Goal: Book appointment/travel/reservation: Book appointment/travel/reservation

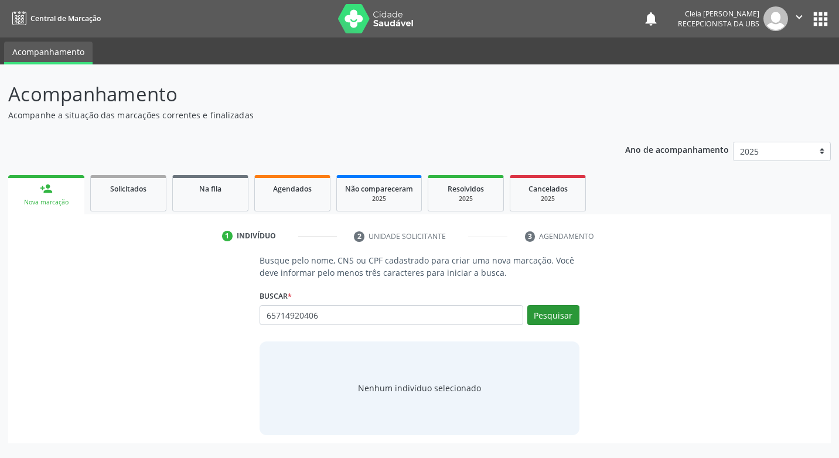
type input "65714920406"
click at [535, 318] on button "Pesquisar" at bounding box center [553, 315] width 52 height 20
type input "65714920406"
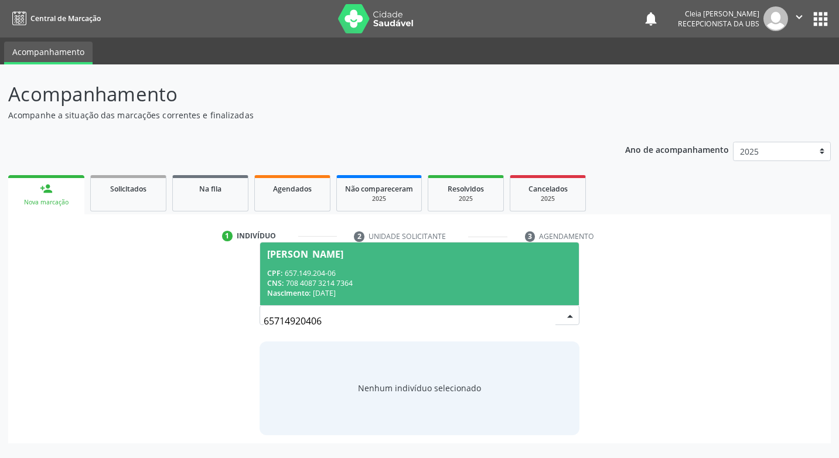
click at [394, 271] on div "CPF: 657.149.204-06" at bounding box center [419, 273] width 304 height 10
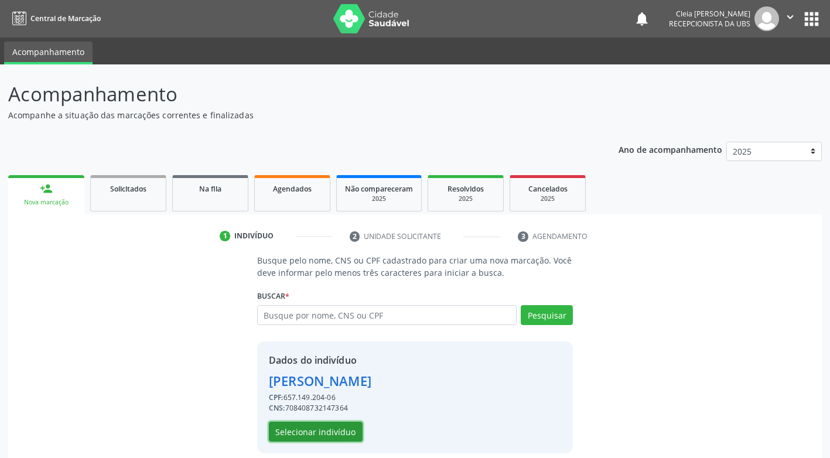
click at [352, 430] on button "Selecionar indivíduo" at bounding box center [316, 432] width 94 height 20
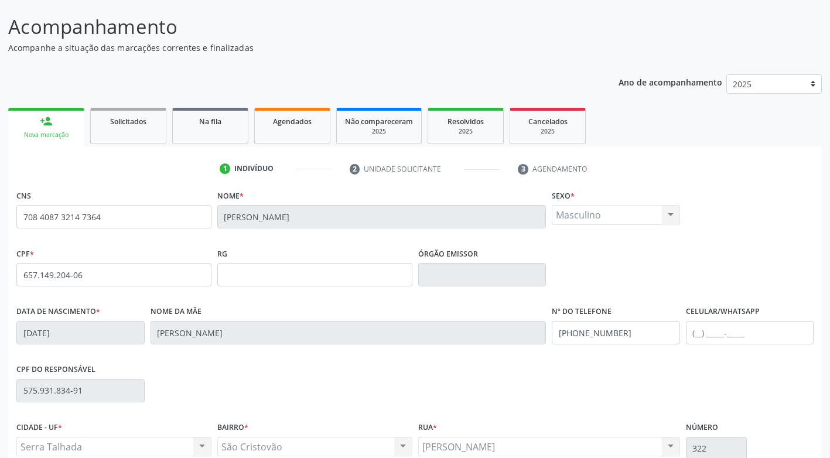
scroll to position [177, 0]
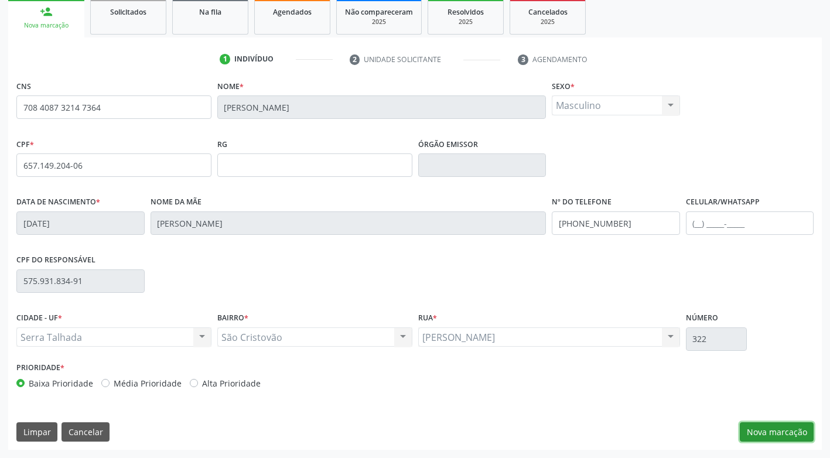
click at [777, 434] on button "Nova marcação" at bounding box center [777, 432] width 74 height 20
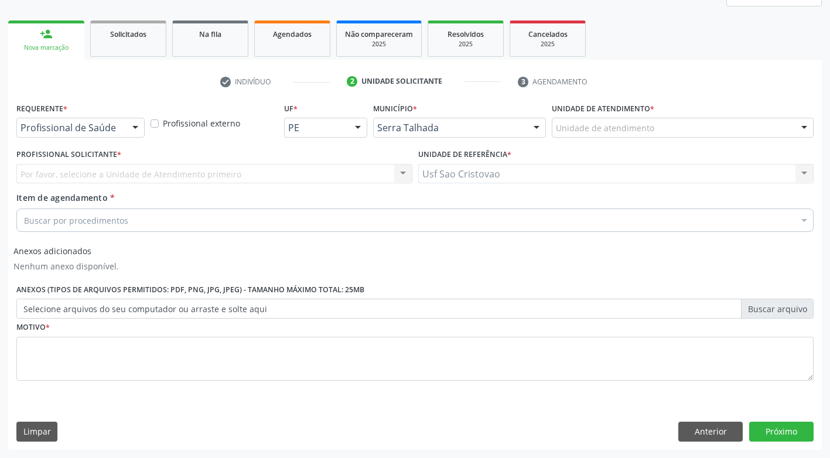
scroll to position [155, 0]
click at [136, 125] on div at bounding box center [136, 128] width 18 height 20
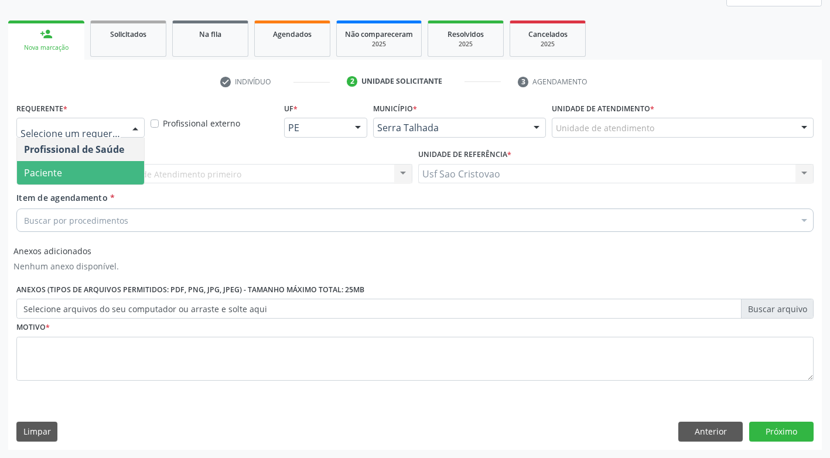
click at [117, 171] on span "Paciente" at bounding box center [80, 172] width 127 height 23
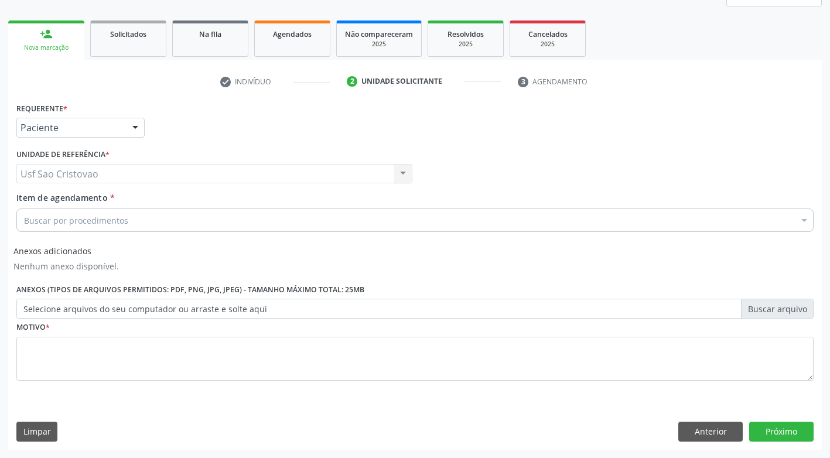
click at [140, 221] on div "Buscar por procedimentos" at bounding box center [414, 219] width 797 height 23
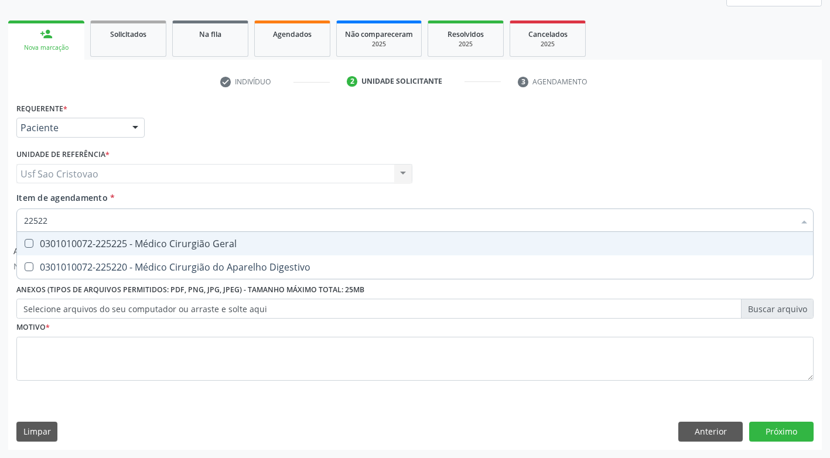
type input "225225"
click at [28, 242] on Geral at bounding box center [29, 243] width 9 height 9
click at [25, 242] on Geral "checkbox" at bounding box center [21, 244] width 8 height 8
checkbox Geral "true"
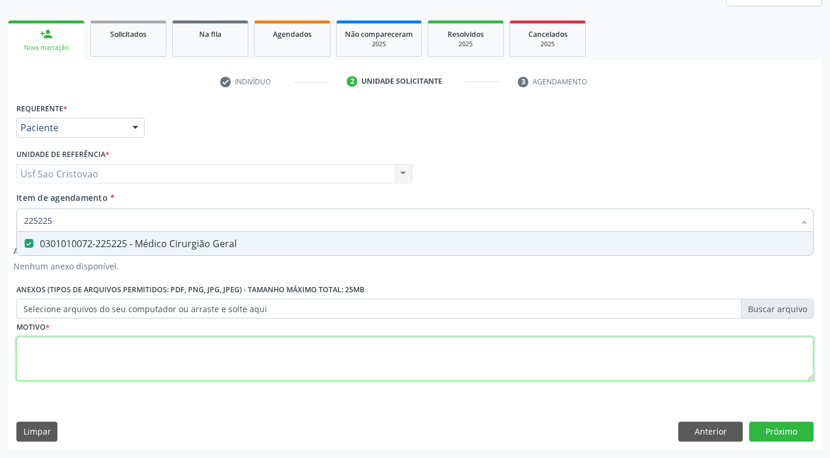
click at [108, 361] on div "Requerente * Paciente Profissional de Saúde Paciente Nenhum resultado encontrad…" at bounding box center [414, 249] width 797 height 298
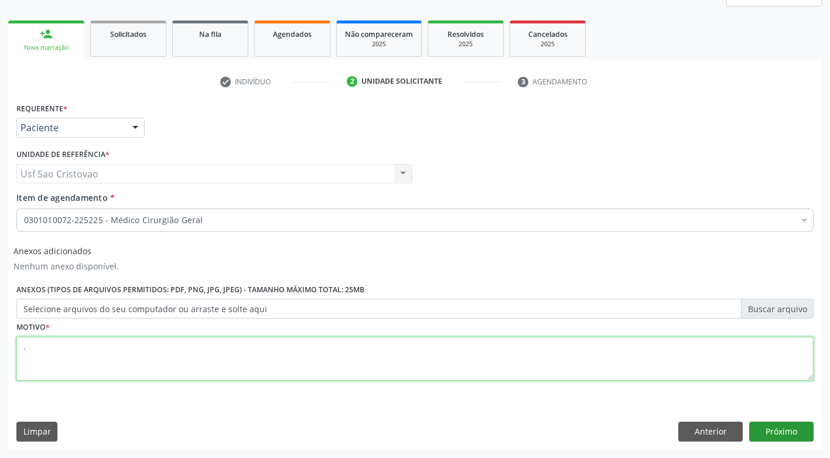
type textarea "."
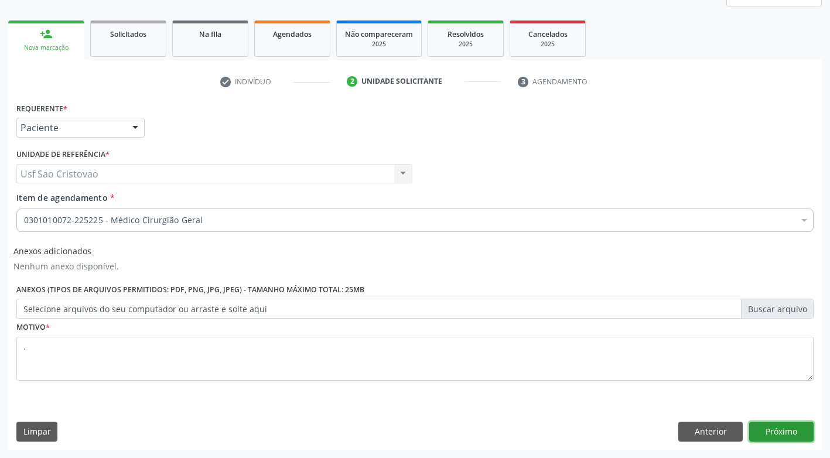
click at [800, 431] on button "Próximo" at bounding box center [781, 432] width 64 height 20
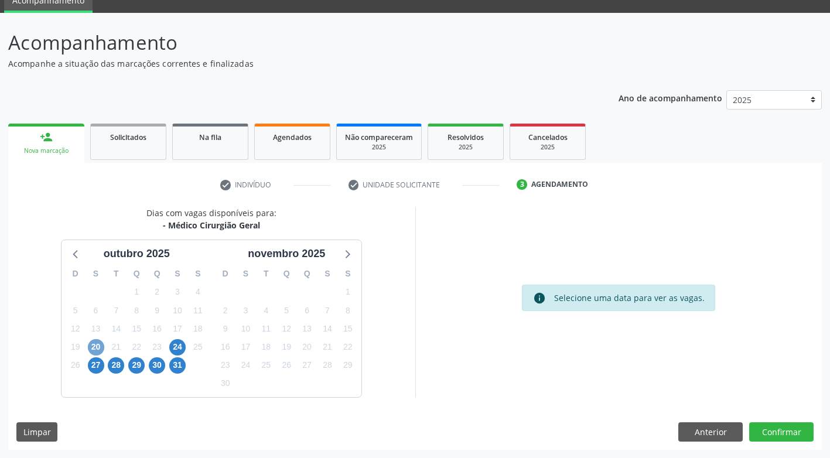
click at [93, 346] on span "20" at bounding box center [96, 347] width 16 height 16
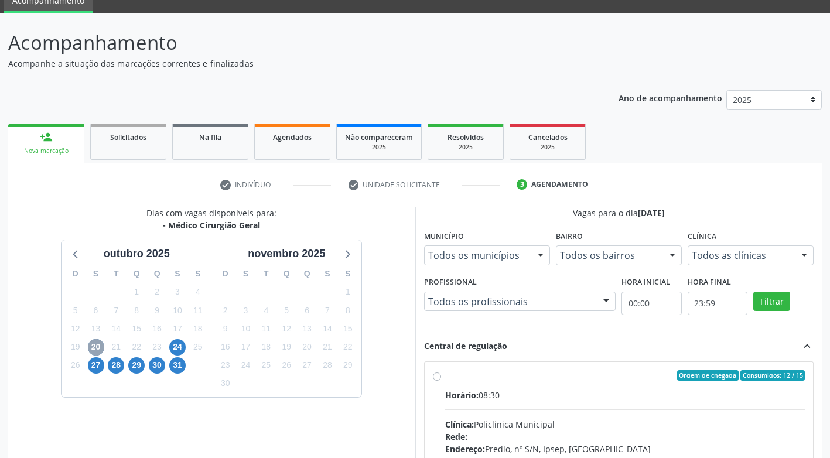
scroll to position [110, 0]
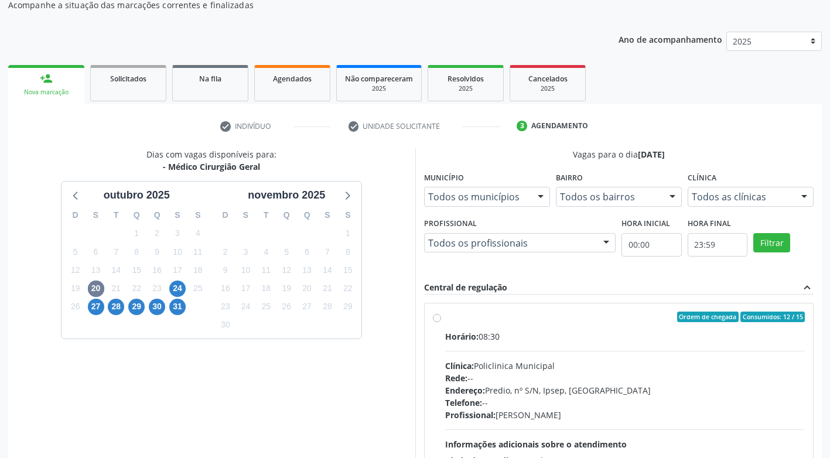
click at [445, 322] on label "Ordem de chegada Consumidos: 12 / 15 Horário: 08:30 Clínica: Policlinica Munici…" at bounding box center [625, 402] width 360 height 180
click at [437, 322] on input "Ordem de chegada Consumidos: 12 / 15 Horário: 08:30 Clínica: Policlinica Munici…" at bounding box center [437, 317] width 8 height 11
radio input "true"
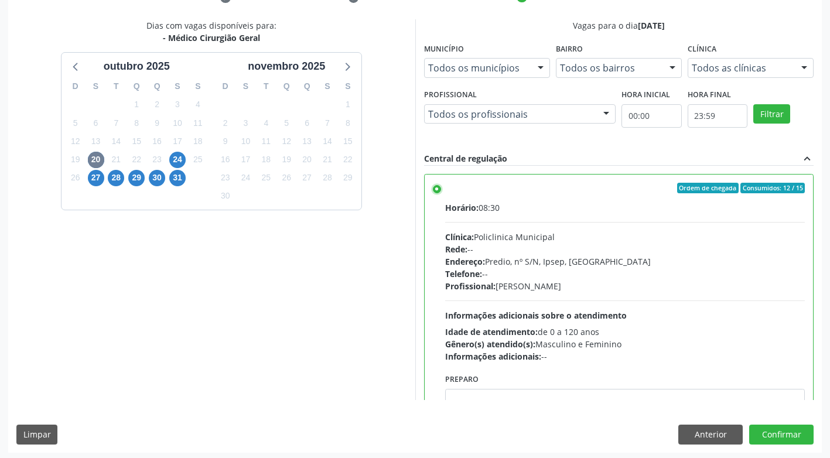
scroll to position [242, 0]
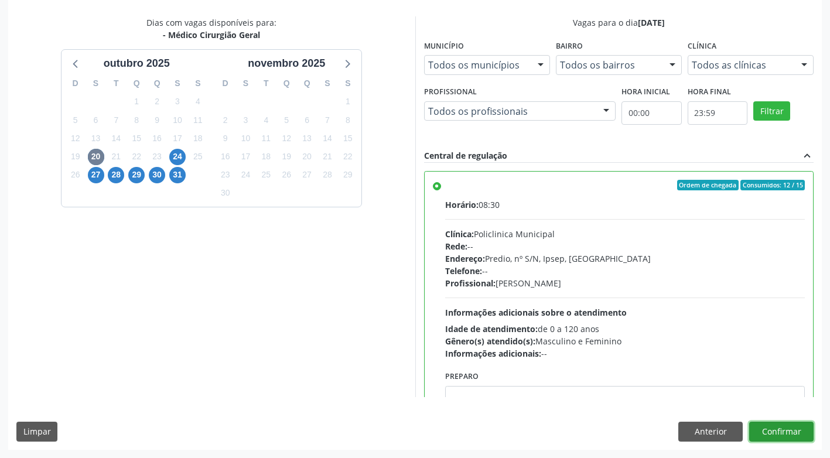
click at [794, 430] on button "Confirmar" at bounding box center [781, 432] width 64 height 20
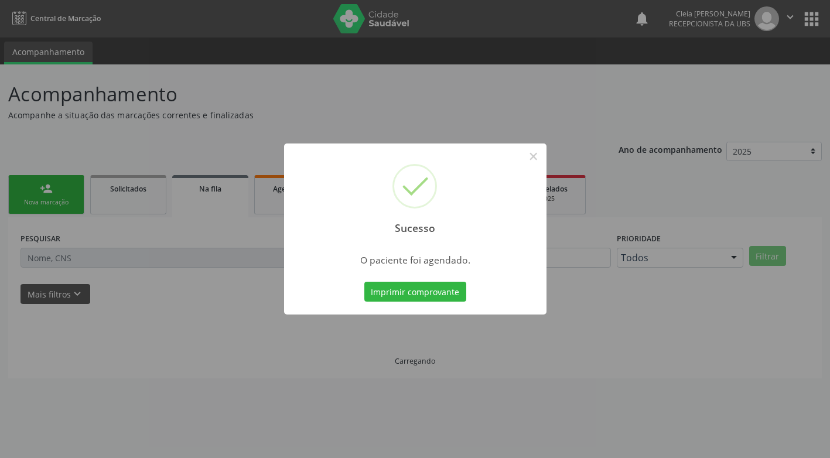
scroll to position [0, 0]
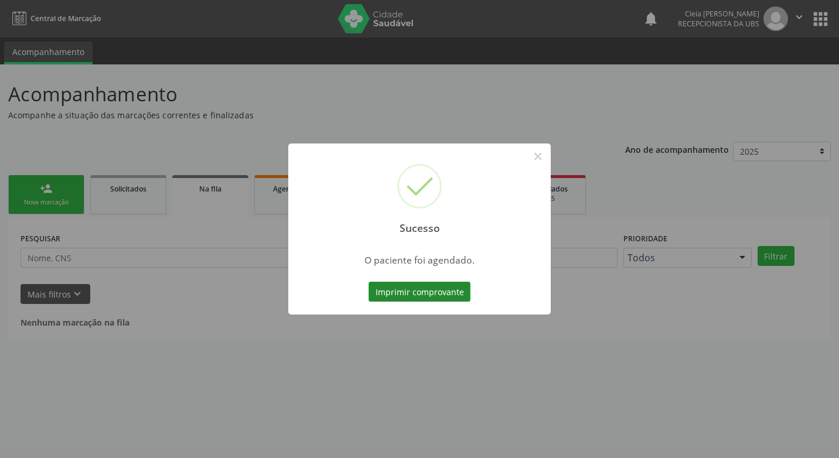
click at [448, 296] on button "Imprimir comprovante" at bounding box center [419, 292] width 102 height 20
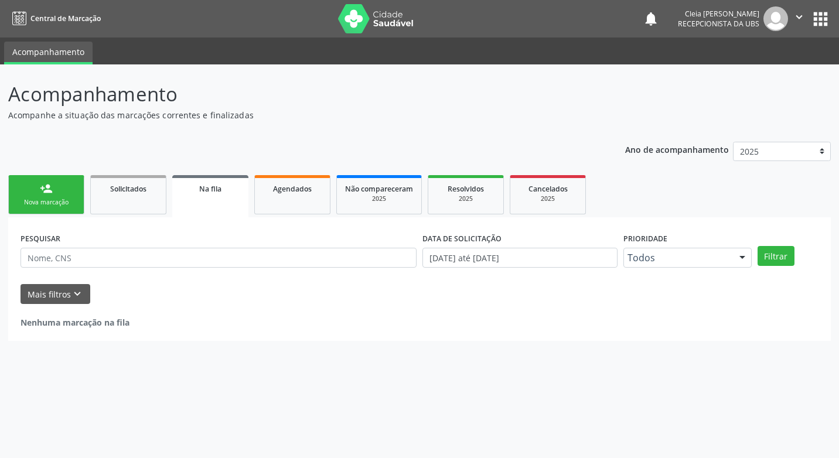
click at [66, 189] on link "person_add Nova marcação" at bounding box center [46, 194] width 76 height 39
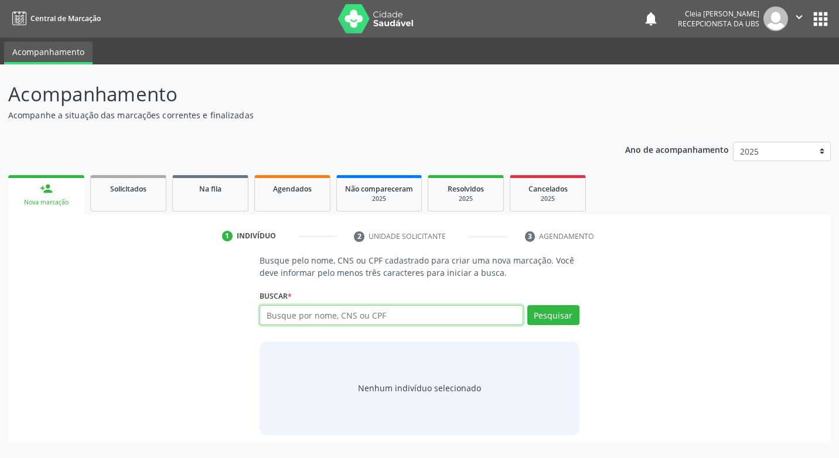
click at [483, 317] on input "text" at bounding box center [390, 315] width 263 height 20
type input "06556142492"
click at [571, 318] on button "Pesquisar" at bounding box center [553, 315] width 52 height 20
type input "06556142492"
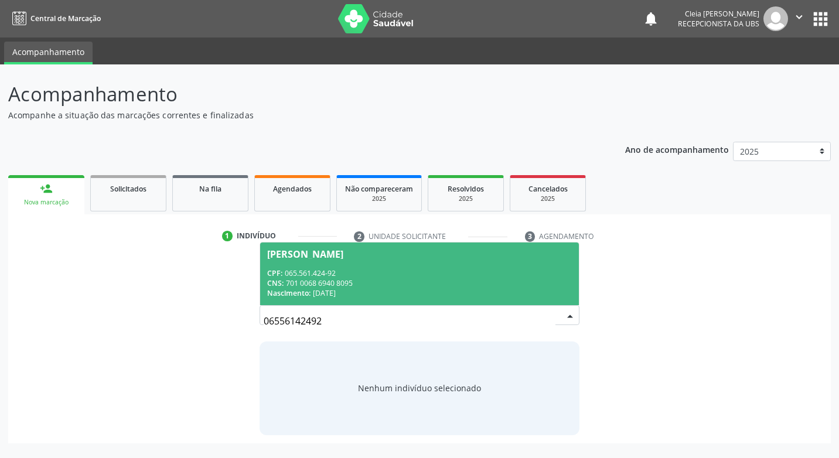
click at [488, 268] on div "CPF: 065.561.424-92" at bounding box center [419, 273] width 304 height 10
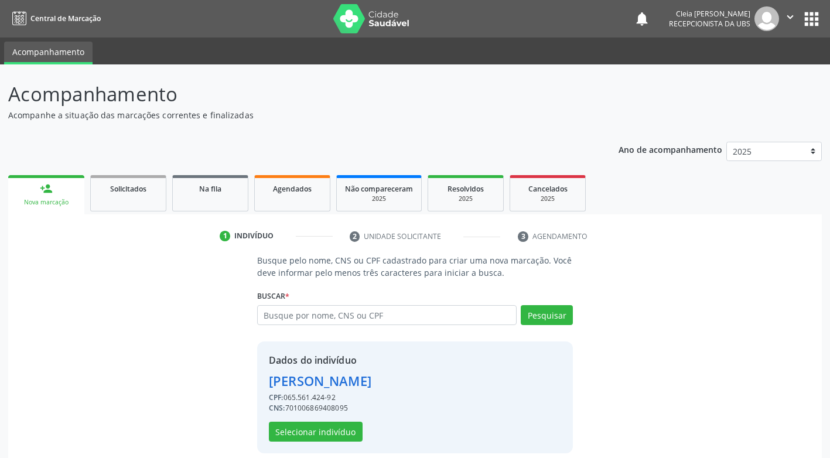
scroll to position [12, 0]
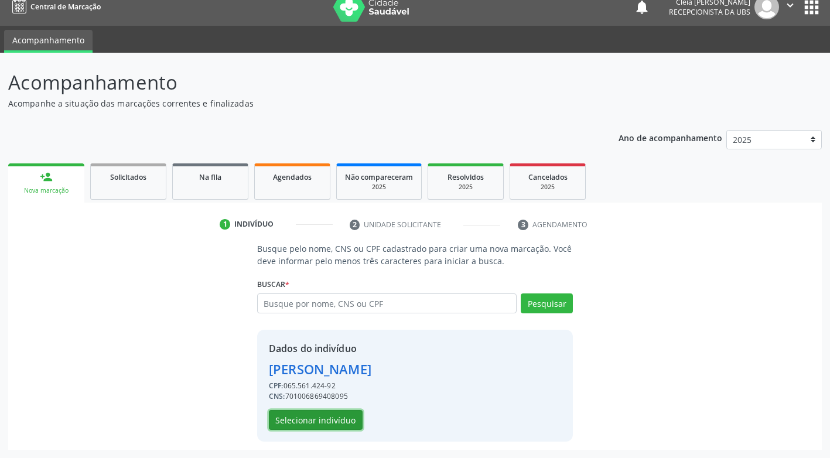
click at [353, 420] on button "Selecionar indivíduo" at bounding box center [316, 420] width 94 height 20
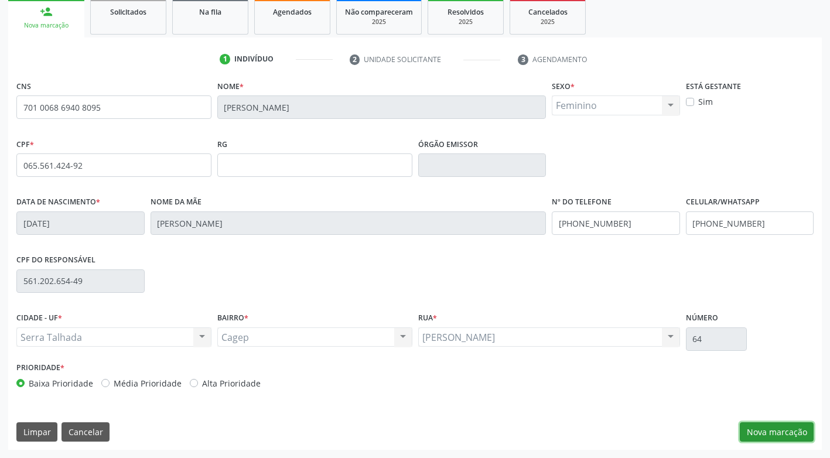
click at [775, 428] on button "Nova marcação" at bounding box center [777, 432] width 74 height 20
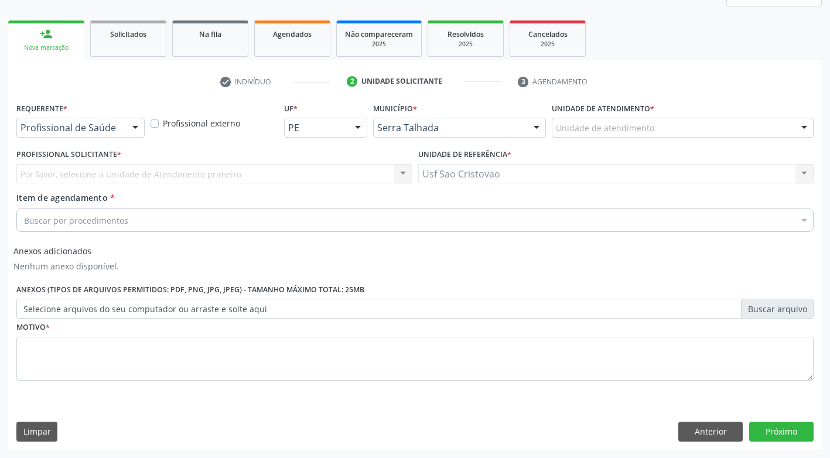
click at [130, 128] on div at bounding box center [136, 128] width 18 height 20
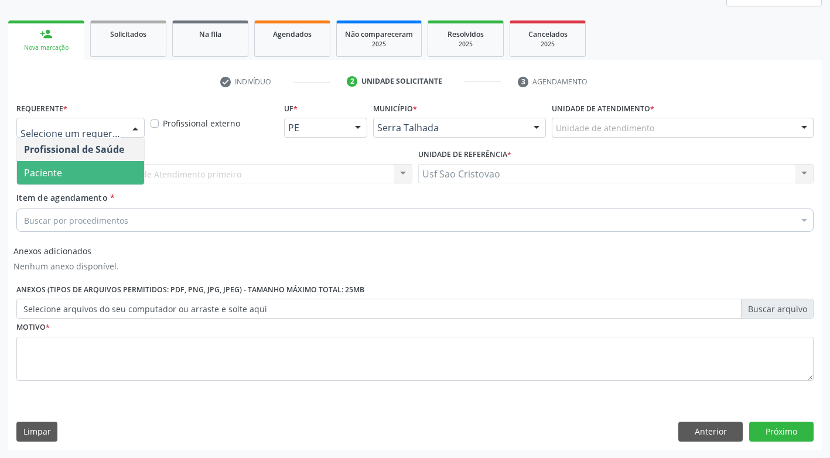
click at [128, 172] on span "Paciente" at bounding box center [80, 172] width 127 height 23
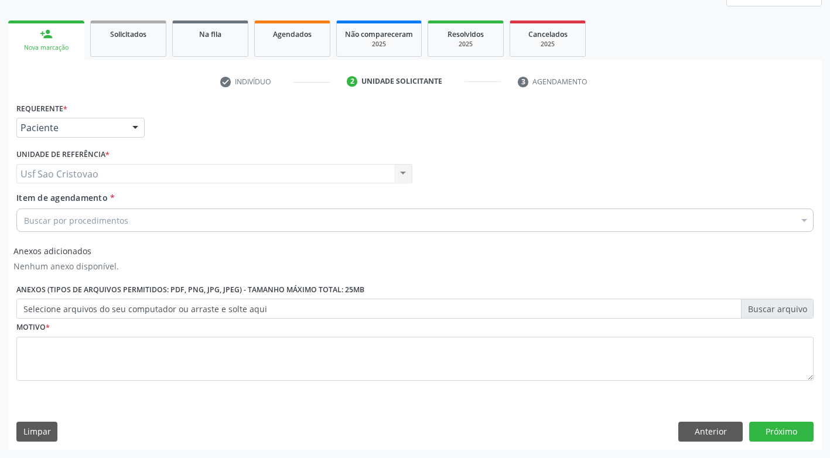
click at [145, 220] on div "Buscar por procedimentos" at bounding box center [414, 219] width 797 height 23
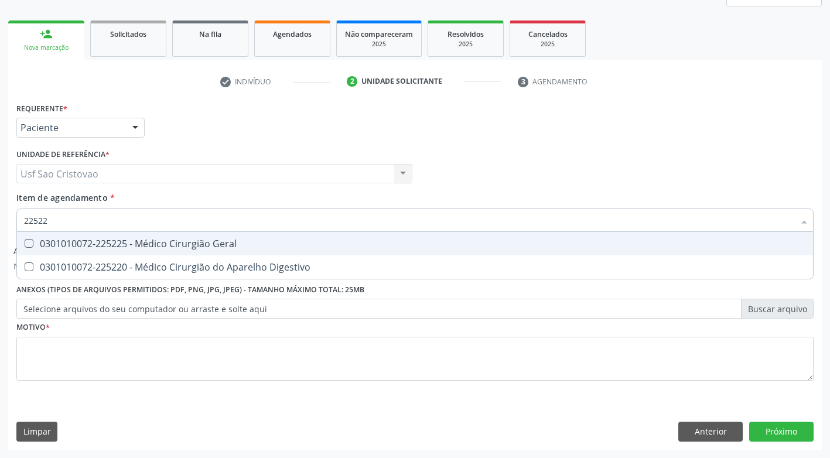
type input "225225"
click at [26, 245] on Geral at bounding box center [29, 243] width 9 height 9
click at [25, 245] on Geral "checkbox" at bounding box center [21, 244] width 8 height 8
checkbox Geral "true"
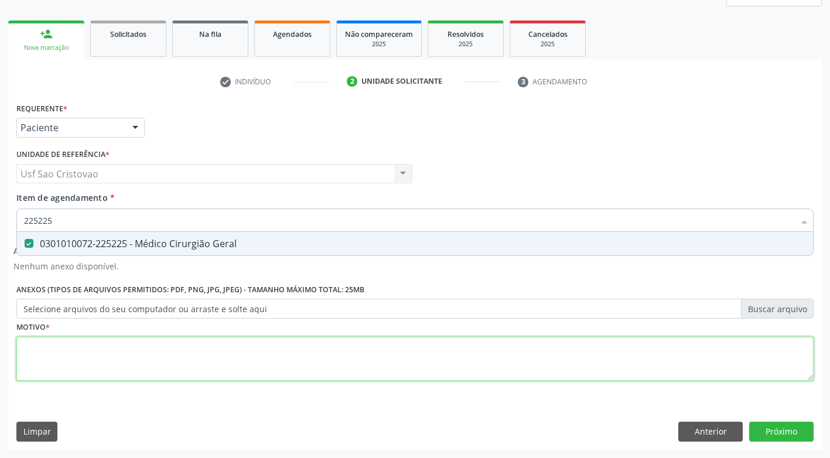
click at [102, 349] on div "Requerente * Paciente Profissional de Saúde Paciente Nenhum resultado encontrad…" at bounding box center [414, 249] width 797 height 298
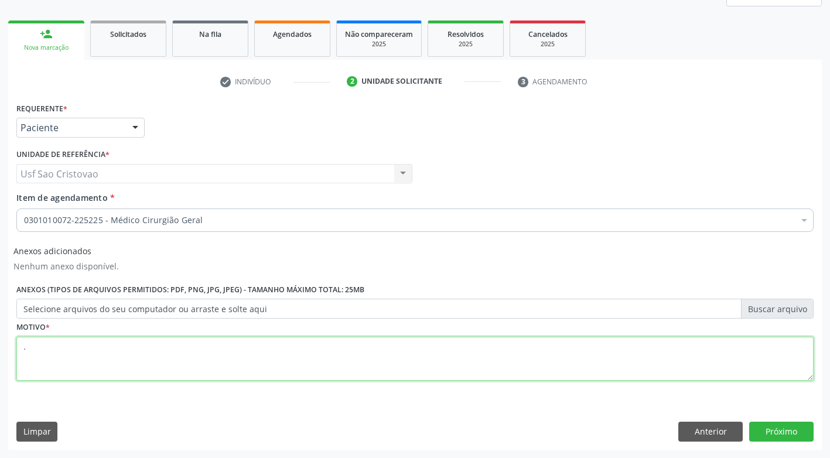
type textarea "."
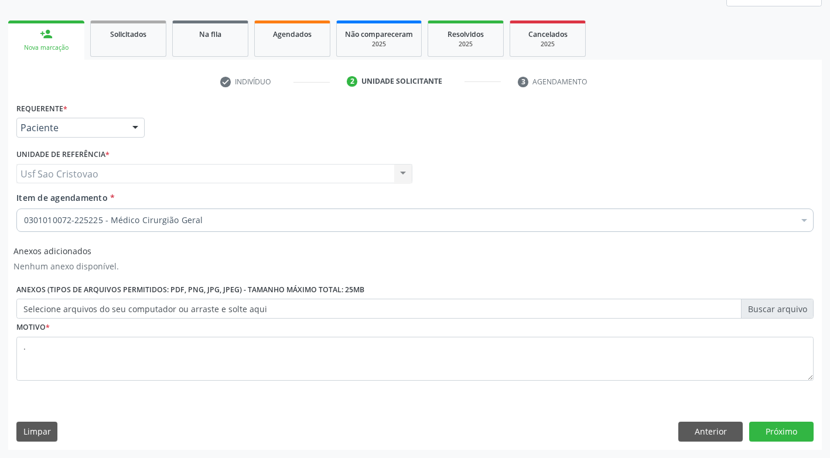
click at [412, 440] on div "Limpar Anterior Próximo" at bounding box center [414, 432] width 797 height 20
click at [789, 429] on button "Próximo" at bounding box center [781, 432] width 64 height 20
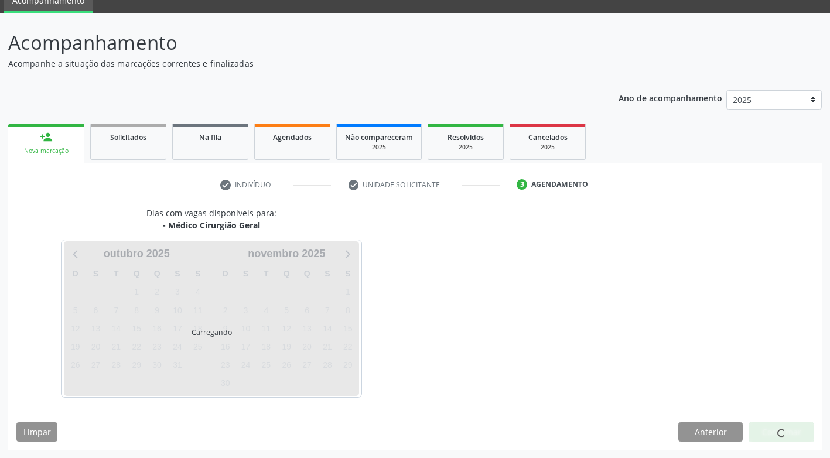
scroll to position [52, 0]
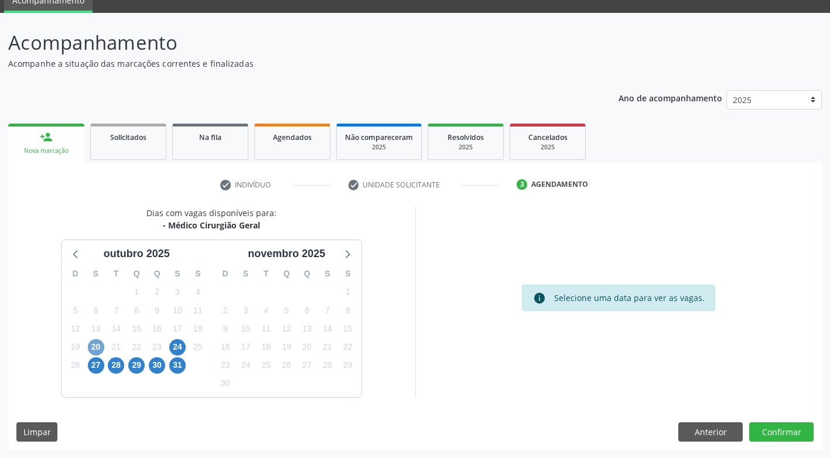
click at [96, 348] on span "20" at bounding box center [96, 347] width 16 height 16
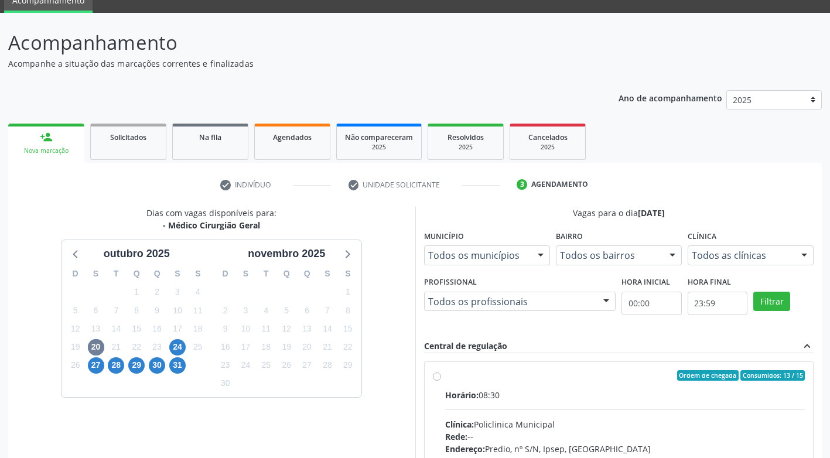
click at [445, 379] on label "Ordem de chegada Consumidos: 13 / 15 Horário: 08:30 Clínica: Policlinica Munici…" at bounding box center [625, 460] width 360 height 180
click at [436, 379] on input "Ordem de chegada Consumidos: 13 / 15 Horário: 08:30 Clínica: Policlinica Munici…" at bounding box center [437, 375] width 8 height 11
radio input "true"
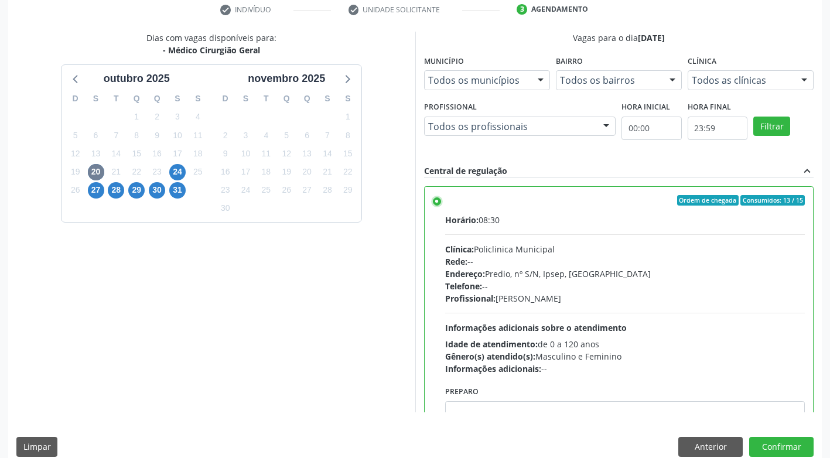
scroll to position [242, 0]
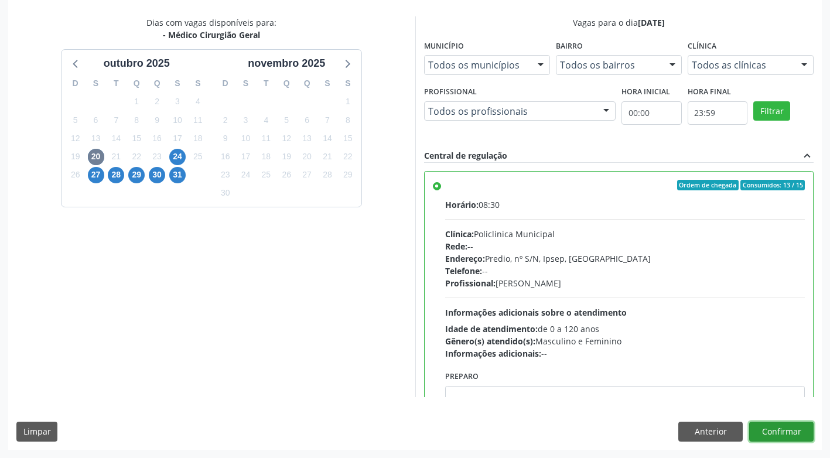
click at [768, 438] on button "Confirmar" at bounding box center [781, 432] width 64 height 20
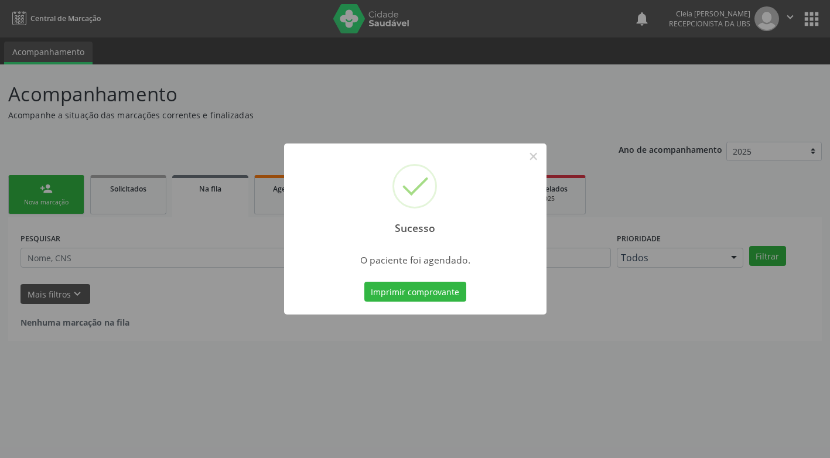
scroll to position [0, 0]
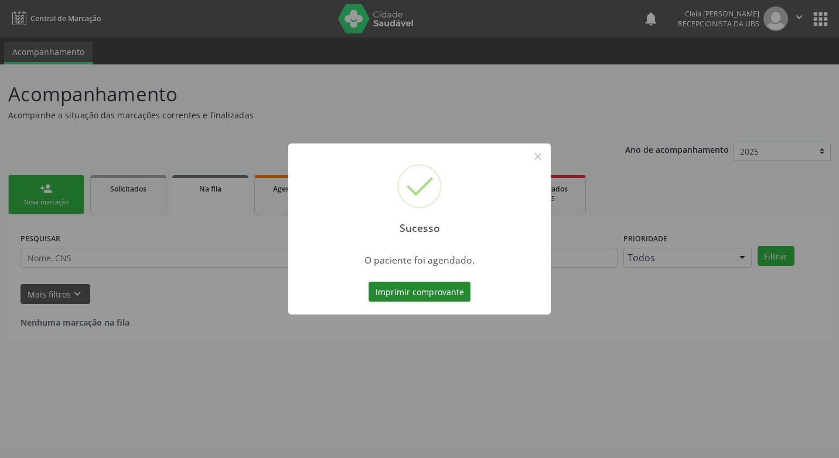
click at [410, 293] on button "Imprimir comprovante" at bounding box center [419, 292] width 102 height 20
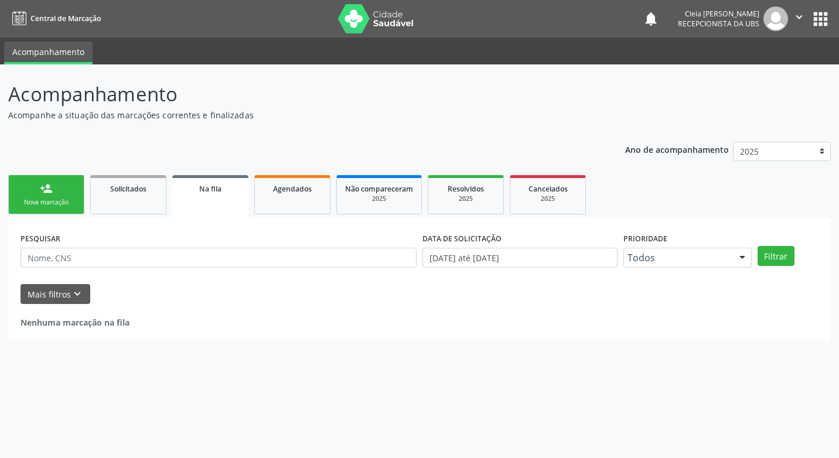
click at [65, 196] on link "person_add Nova marcação" at bounding box center [46, 194] width 76 height 39
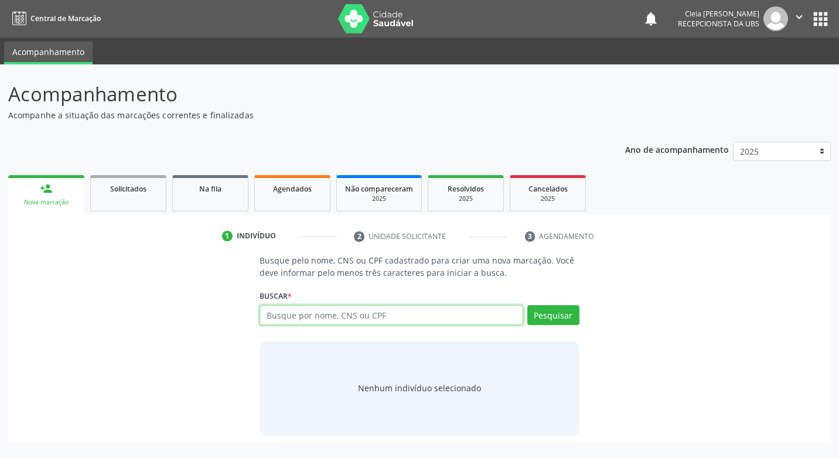
click at [424, 322] on input "text" at bounding box center [390, 315] width 263 height 20
type input "43559050472"
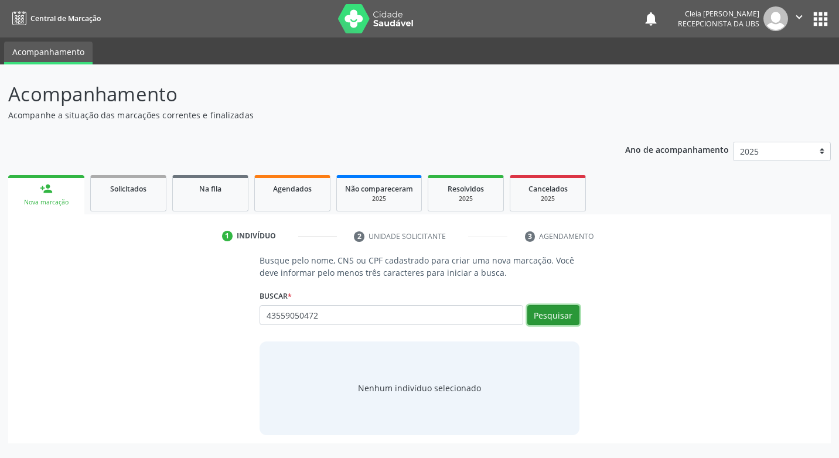
click at [566, 316] on button "Pesquisar" at bounding box center [553, 315] width 52 height 20
type input "43559050472"
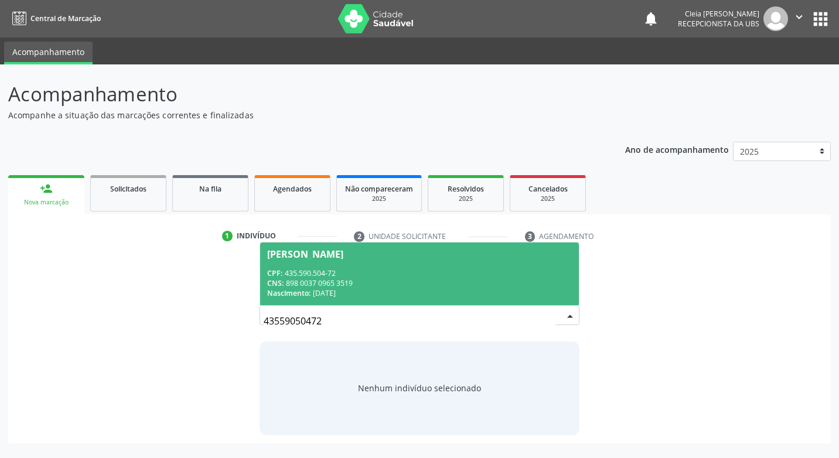
click at [484, 281] on div "CNS: 898 0037 0965 3519" at bounding box center [419, 283] width 304 height 10
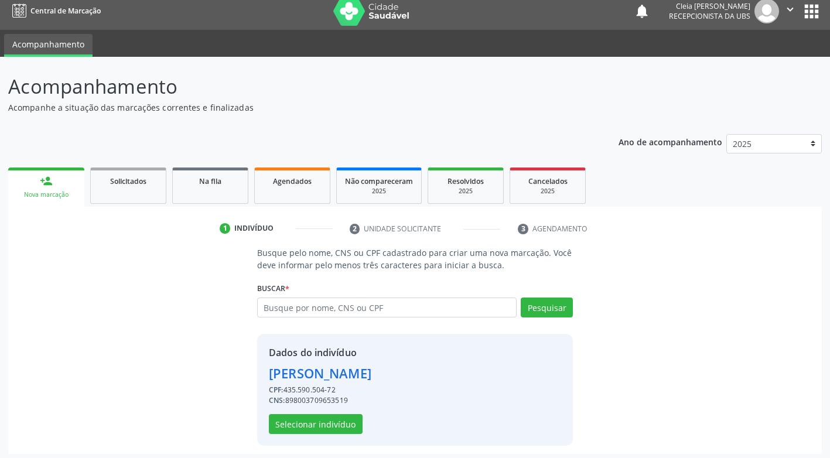
scroll to position [12, 0]
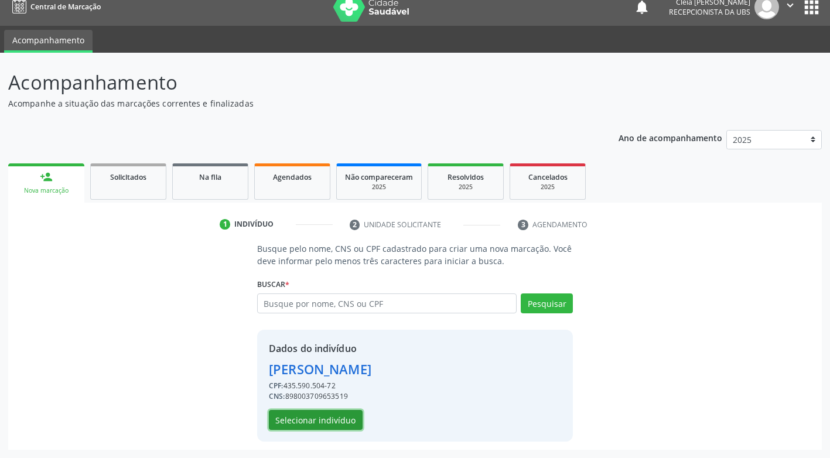
click at [334, 425] on button "Selecionar indivíduo" at bounding box center [316, 420] width 94 height 20
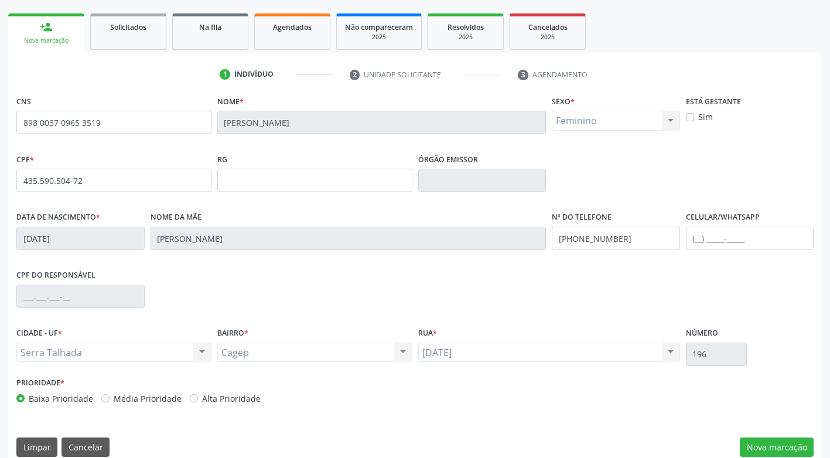
scroll to position [177, 0]
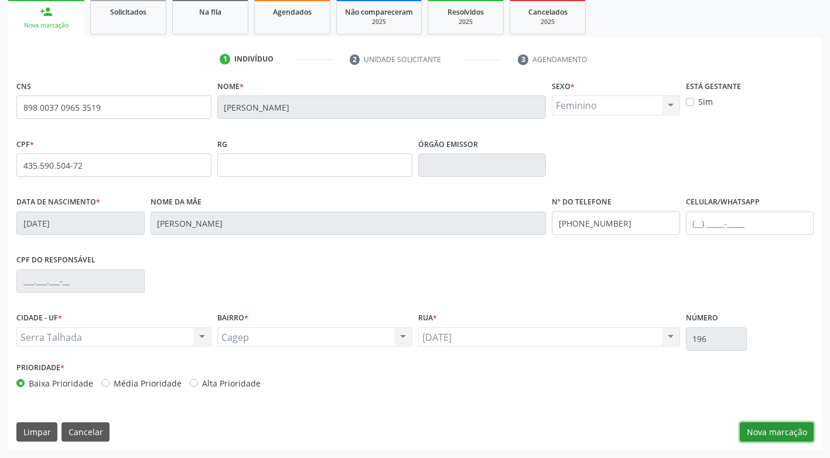
click at [768, 433] on button "Nova marcação" at bounding box center [777, 432] width 74 height 20
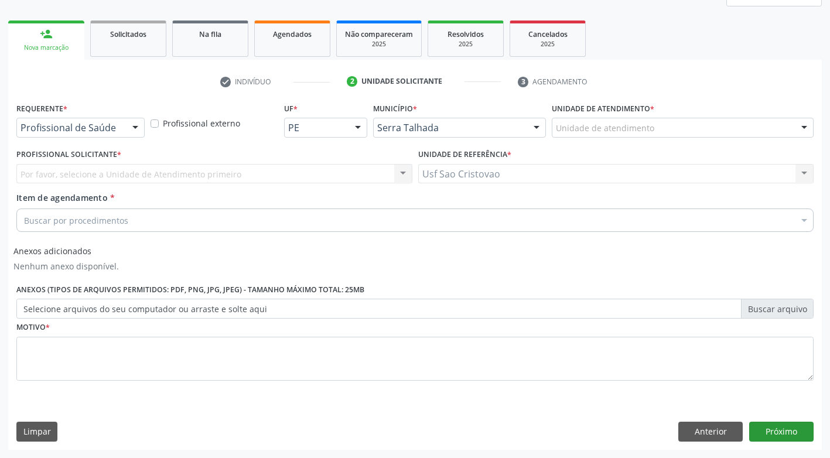
scroll to position [155, 0]
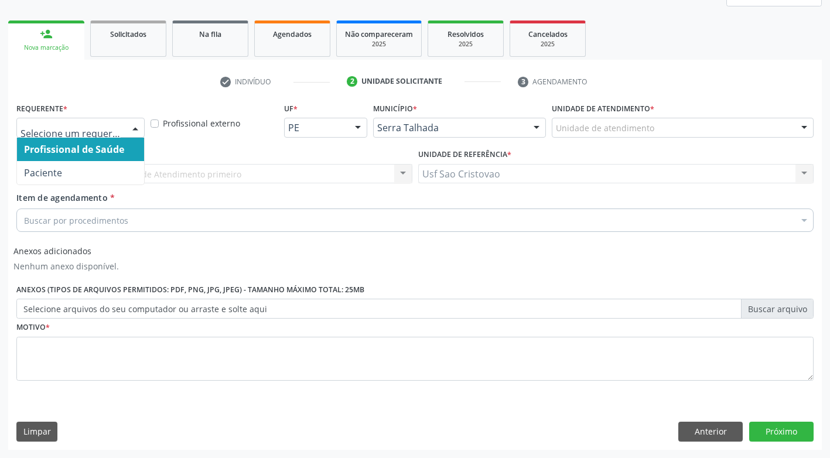
click at [127, 132] on div at bounding box center [136, 128] width 18 height 20
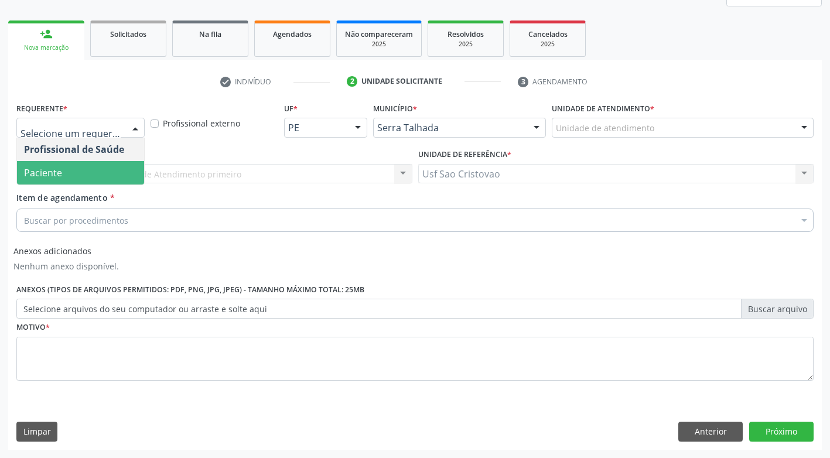
click at [126, 176] on span "Paciente" at bounding box center [80, 172] width 127 height 23
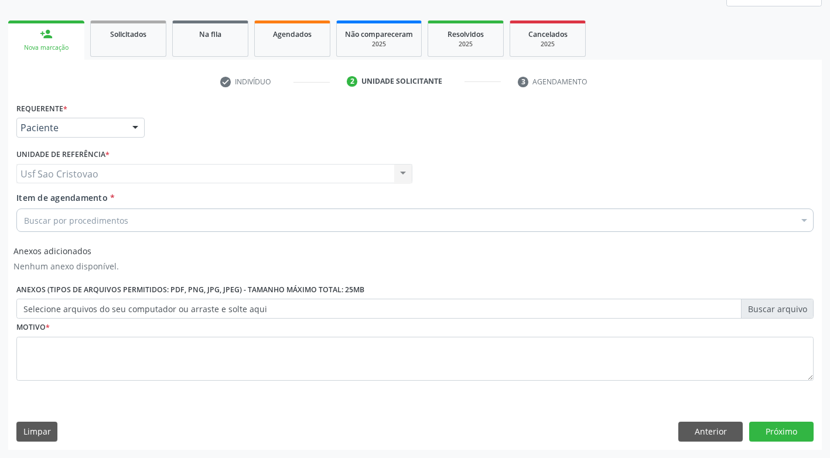
click at [139, 215] on div "Buscar por procedimentos" at bounding box center [414, 219] width 797 height 23
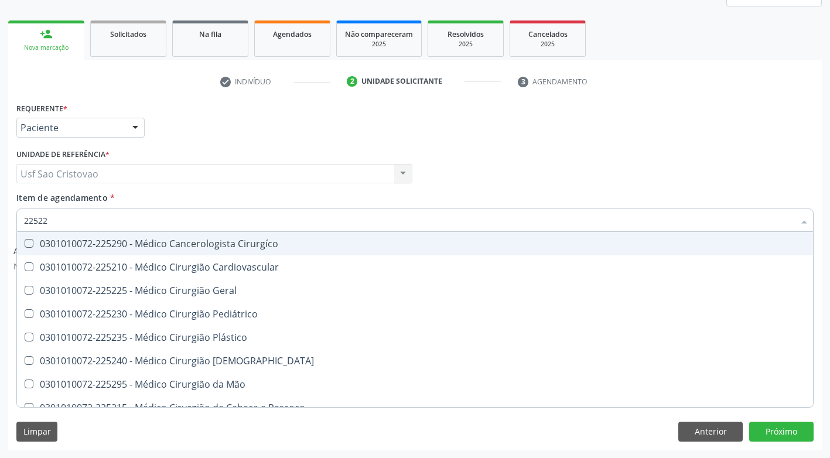
type input "225225"
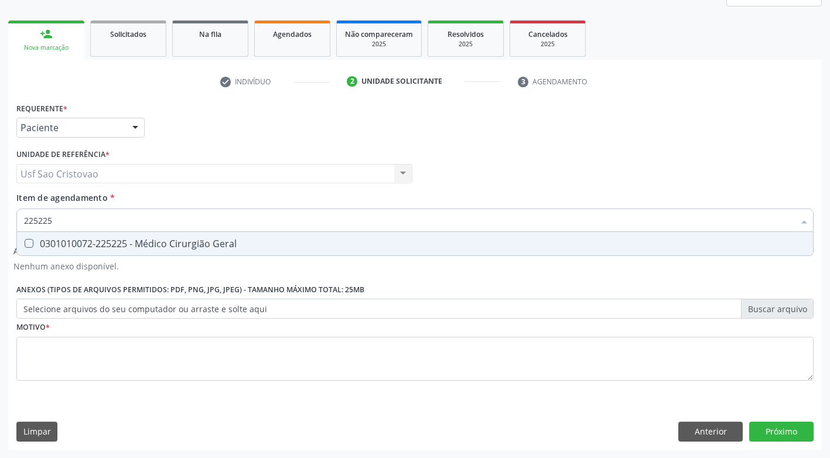
click at [29, 245] on Geral at bounding box center [29, 243] width 9 height 9
click at [25, 245] on Geral "checkbox" at bounding box center [21, 244] width 8 height 8
checkbox Geral "true"
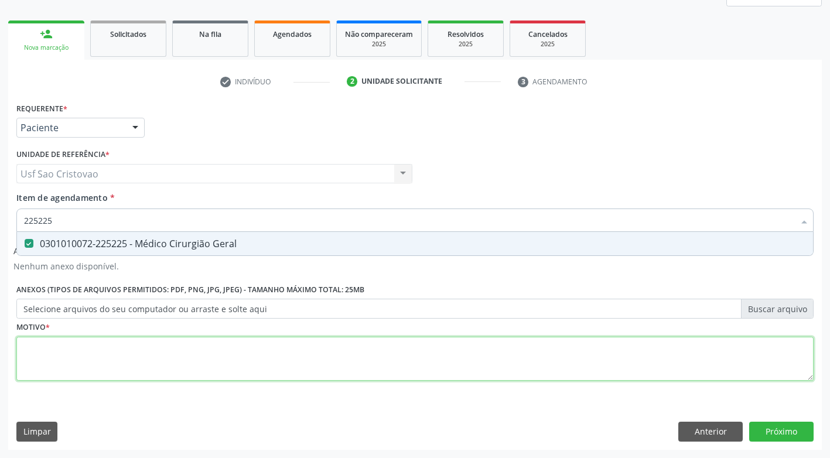
click at [67, 349] on div "Requerente * Paciente Profissional de Saúde Paciente Nenhum resultado encontrad…" at bounding box center [414, 249] width 797 height 298
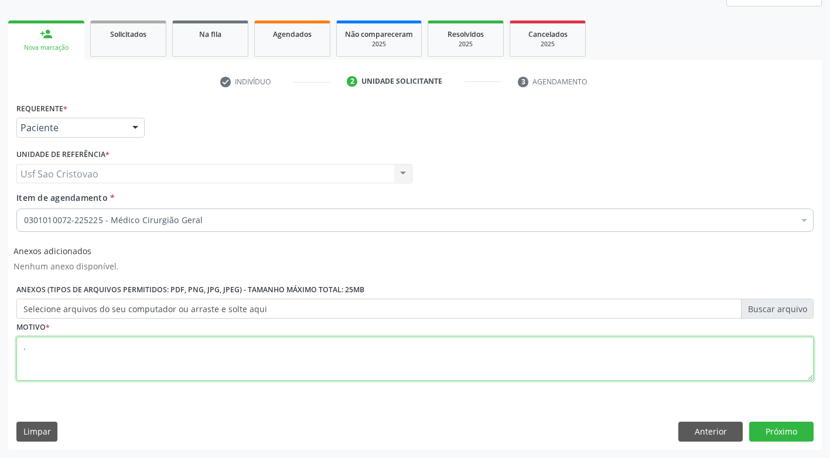
type textarea "."
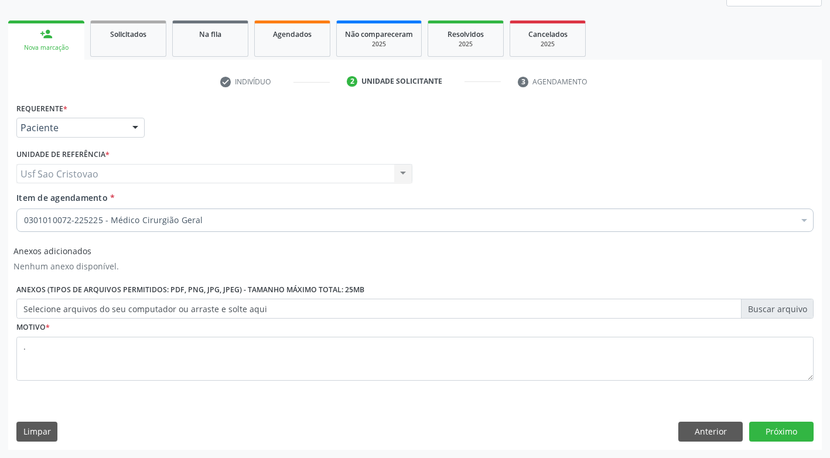
click at [377, 408] on div "Requerente * Paciente Profissional de Saúde Paciente Nenhum resultado encontrad…" at bounding box center [414, 275] width 813 height 350
click at [785, 430] on button "Próximo" at bounding box center [781, 432] width 64 height 20
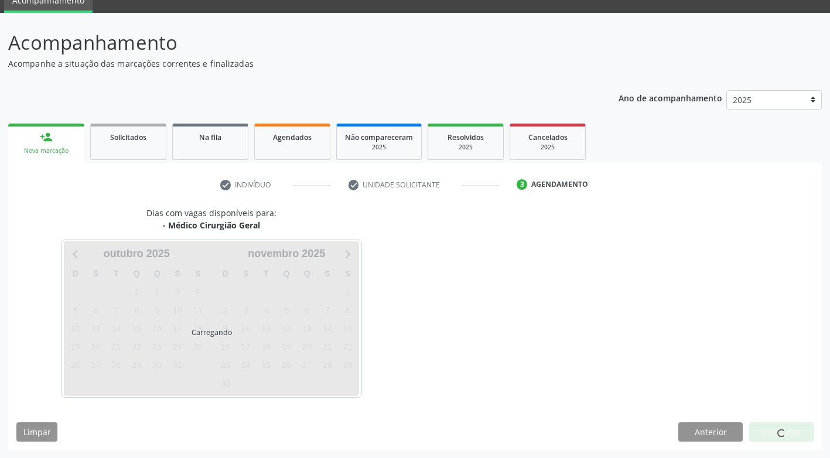
scroll to position [52, 0]
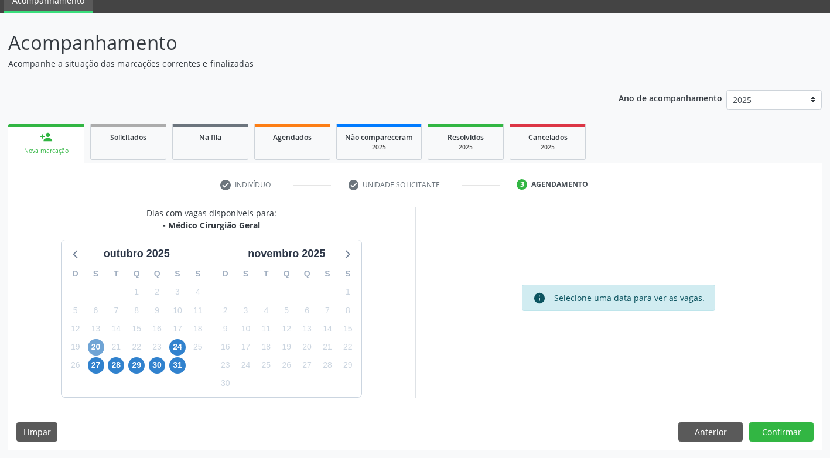
click at [91, 346] on span "20" at bounding box center [96, 347] width 16 height 16
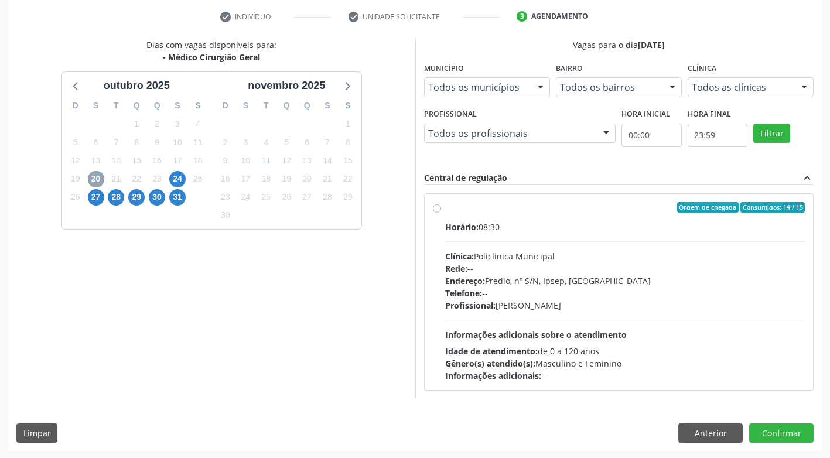
scroll to position [221, 0]
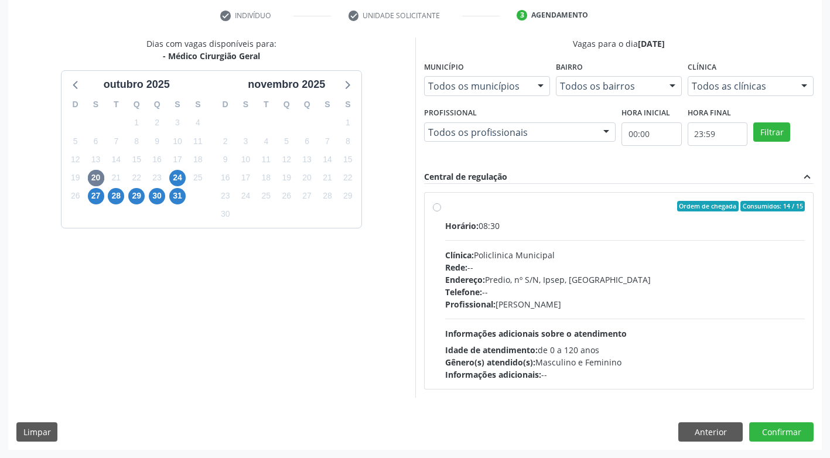
click at [445, 209] on label "Ordem de chegada Consumidos: 14 / 15 Horário: 08:30 Clínica: Policlinica Munici…" at bounding box center [625, 291] width 360 height 180
click at [440, 209] on input "Ordem de chegada Consumidos: 14 / 15 Horário: 08:30 Clínica: Policlinica Munici…" at bounding box center [437, 206] width 8 height 11
radio input "true"
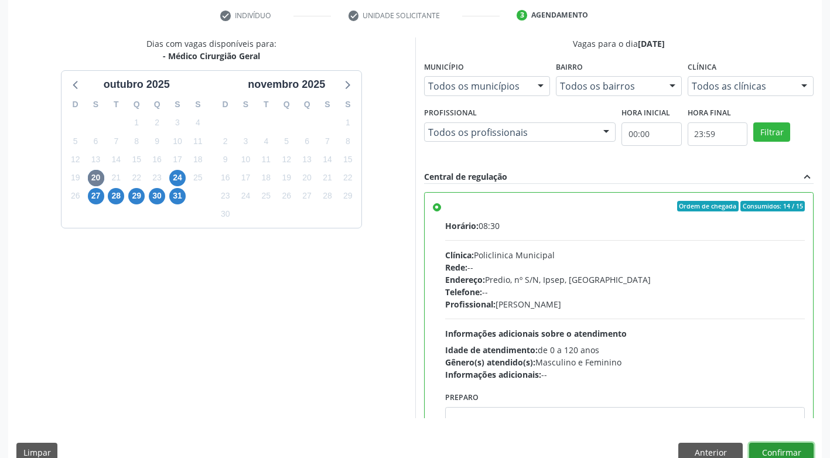
click at [801, 445] on button "Confirmar" at bounding box center [781, 453] width 64 height 20
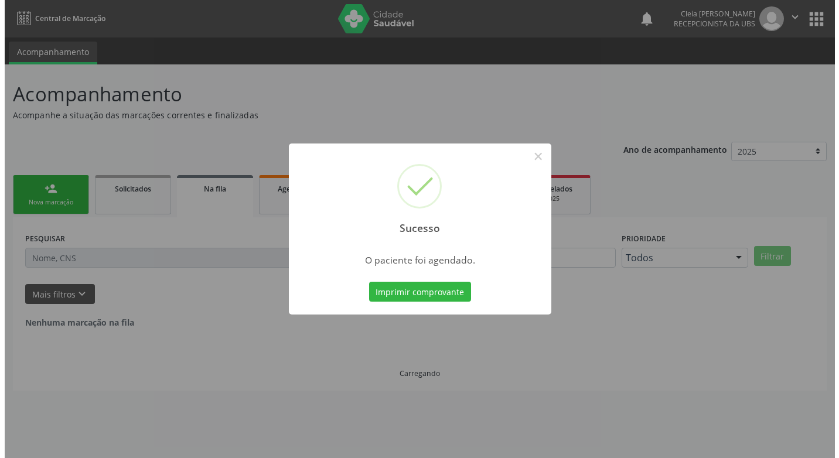
scroll to position [0, 0]
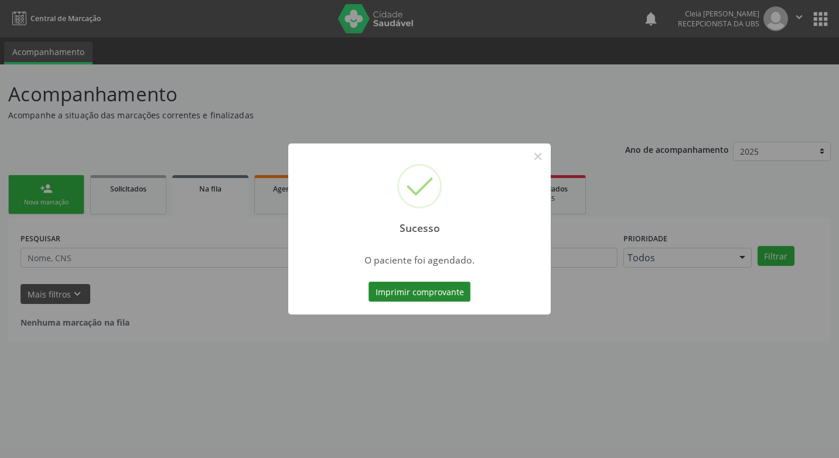
click at [384, 288] on button "Imprimir comprovante" at bounding box center [419, 292] width 102 height 20
